Goal: Task Accomplishment & Management: Manage account settings

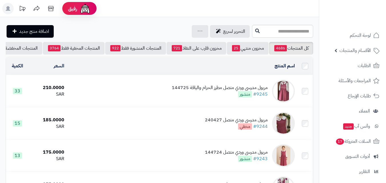
click at [207, 90] on div "مريول مدرسي وردي متصل مطرز الحزام والياقة 144725" at bounding box center [220, 87] width 96 height 7
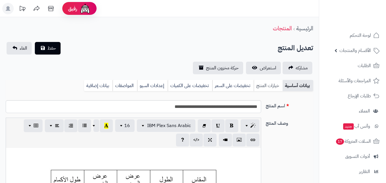
click at [270, 87] on link "خيارات المنتج" at bounding box center [267, 85] width 29 height 11
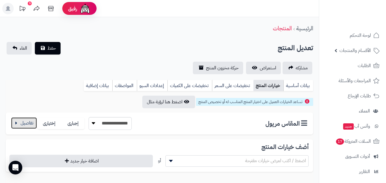
click at [31, 124] on button "button" at bounding box center [24, 122] width 26 height 11
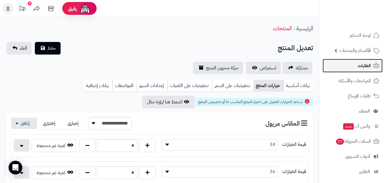
click at [369, 66] on span "الطلبات" at bounding box center [363, 66] width 13 height 8
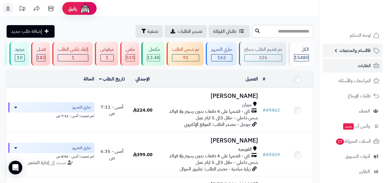
click at [363, 46] on link "الأقسام والمنتجات" at bounding box center [352, 51] width 60 height 14
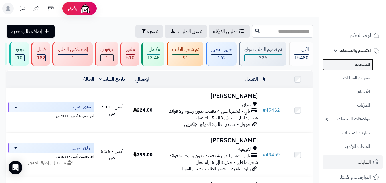
click at [358, 63] on link "المنتجات" at bounding box center [347, 65] width 51 height 12
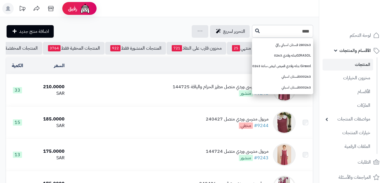
type input "****"
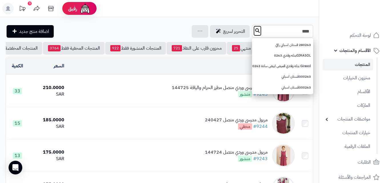
click at [253, 31] on button at bounding box center [257, 30] width 9 height 11
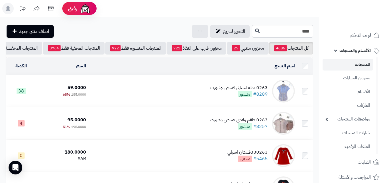
click at [212, 91] on div "0263 بدلة اسباني قميص وشورت" at bounding box center [238, 87] width 57 height 7
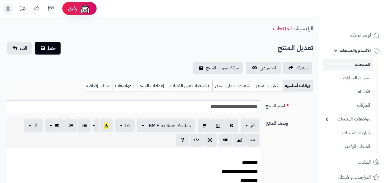
type input "******"
click at [262, 82] on link "خيارات المنتج" at bounding box center [267, 85] width 29 height 11
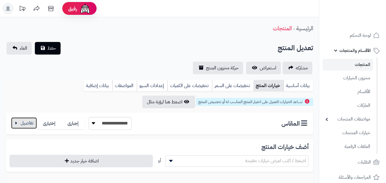
click at [28, 120] on button "button" at bounding box center [24, 122] width 26 height 11
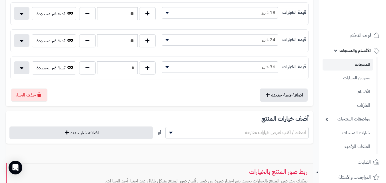
scroll to position [161, 0]
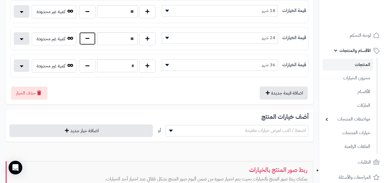
click at [92, 41] on button "button" at bounding box center [87, 38] width 17 height 13
type input "*"
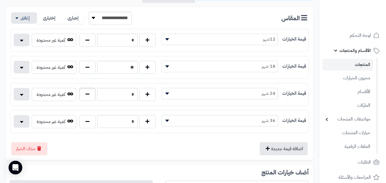
scroll to position [0, 0]
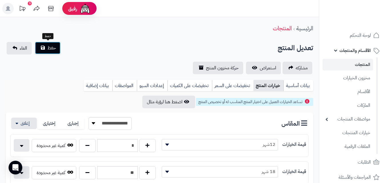
click at [49, 51] on span "حفظ" at bounding box center [51, 48] width 9 height 7
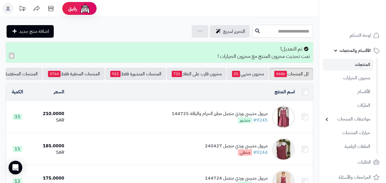
click at [258, 33] on input "text" at bounding box center [282, 31] width 61 height 13
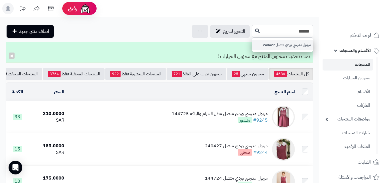
type input "******"
click at [271, 43] on link "مريول مدرسي وردي متصل 240427" at bounding box center [282, 45] width 61 height 11
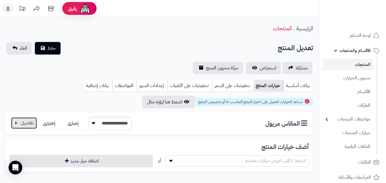
click at [21, 121] on button "button" at bounding box center [24, 122] width 26 height 11
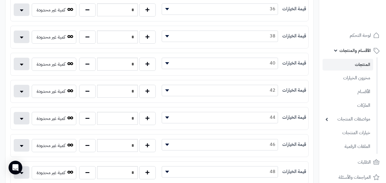
scroll to position [200, 0]
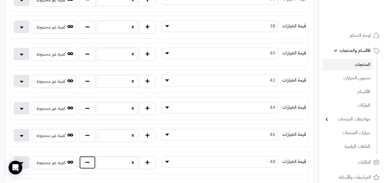
click at [88, 167] on button "button" at bounding box center [87, 162] width 17 height 13
type input "*"
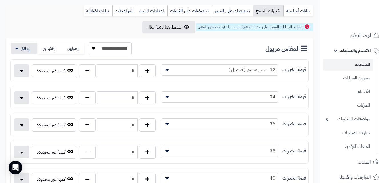
scroll to position [0, 0]
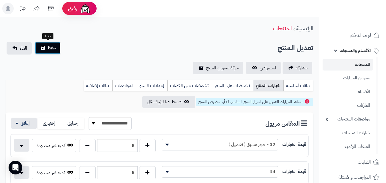
click at [45, 51] on button "حفظ" at bounding box center [48, 48] width 26 height 13
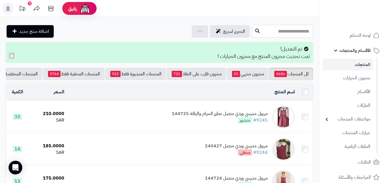
click at [274, 28] on input "text" at bounding box center [282, 31] width 61 height 13
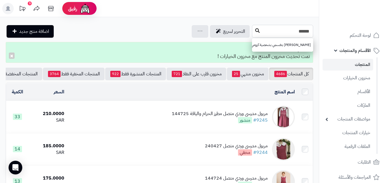
type input "******"
click at [255, 31] on icon at bounding box center [257, 30] width 5 height 5
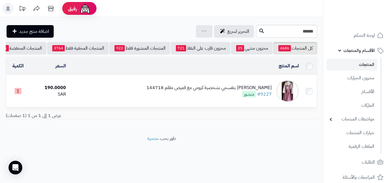
click at [194, 91] on div "[PERSON_NAME] بنفسجي بشخصية كرومي مع قميص مقلم 144718" at bounding box center [208, 87] width 125 height 7
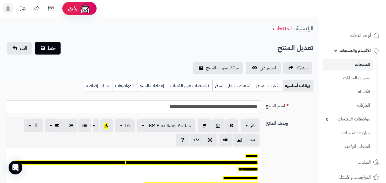
scroll to position [47, 0]
click at [265, 82] on link "خيارات المنتج" at bounding box center [267, 85] width 29 height 11
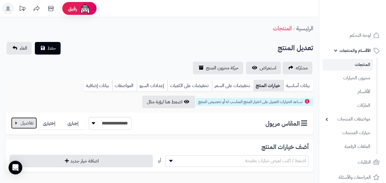
click at [24, 122] on button "button" at bounding box center [24, 122] width 26 height 11
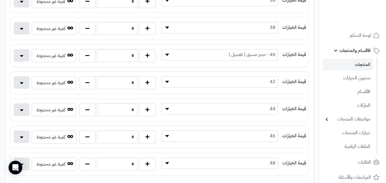
scroll to position [200, 0]
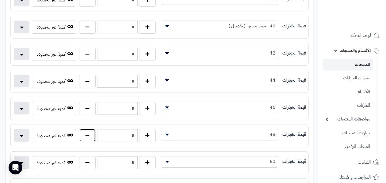
click at [94, 138] on button "button" at bounding box center [87, 135] width 17 height 13
type input "*"
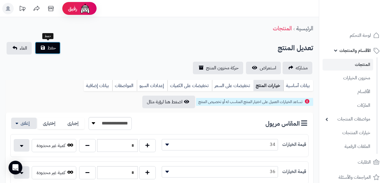
click at [47, 49] on button "حفظ" at bounding box center [48, 48] width 26 height 13
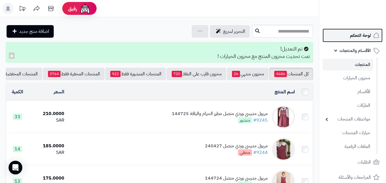
click at [362, 34] on span "لوحة التحكم" at bounding box center [360, 35] width 21 height 8
